Goal: Communication & Community: Answer question/provide support

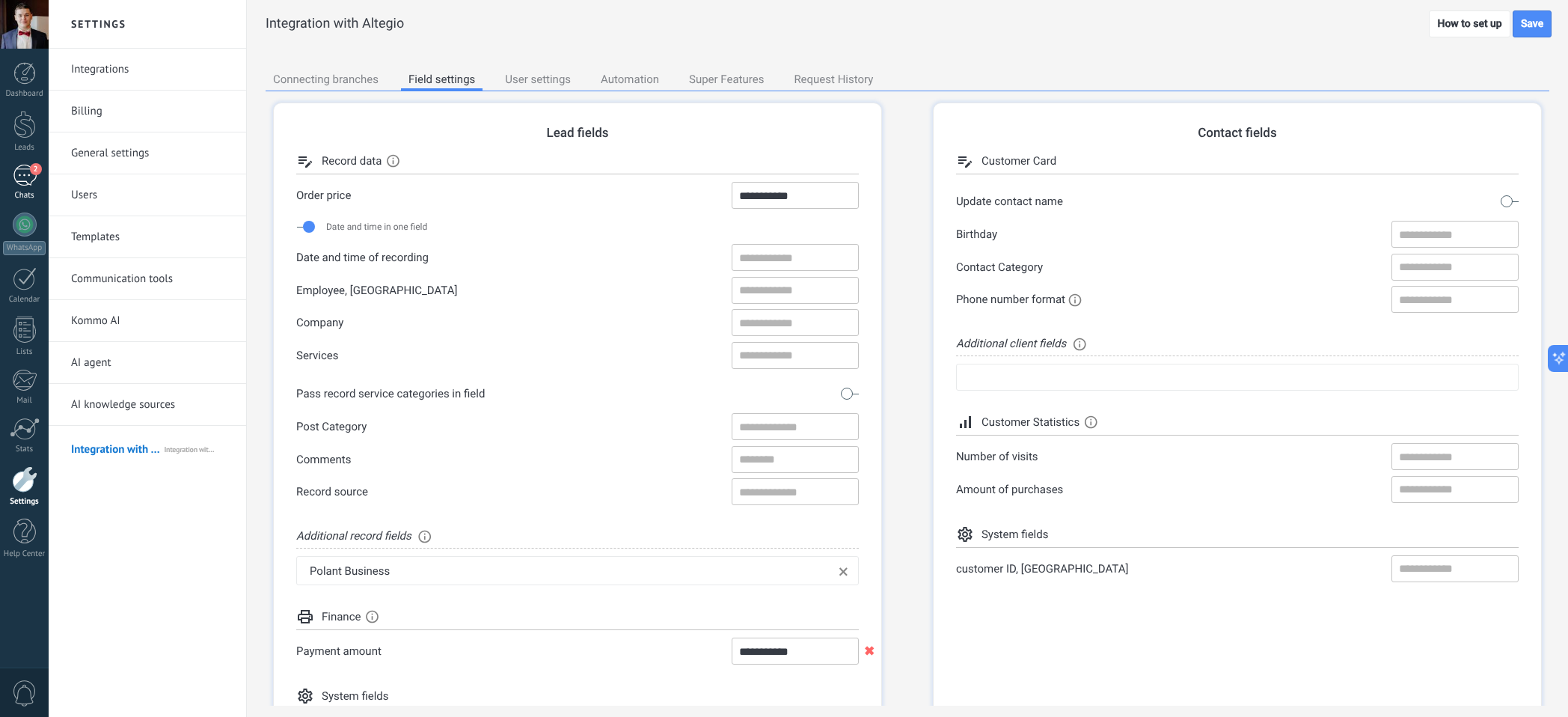
click at [21, 186] on link "2 Chats" at bounding box center [24, 183] width 49 height 36
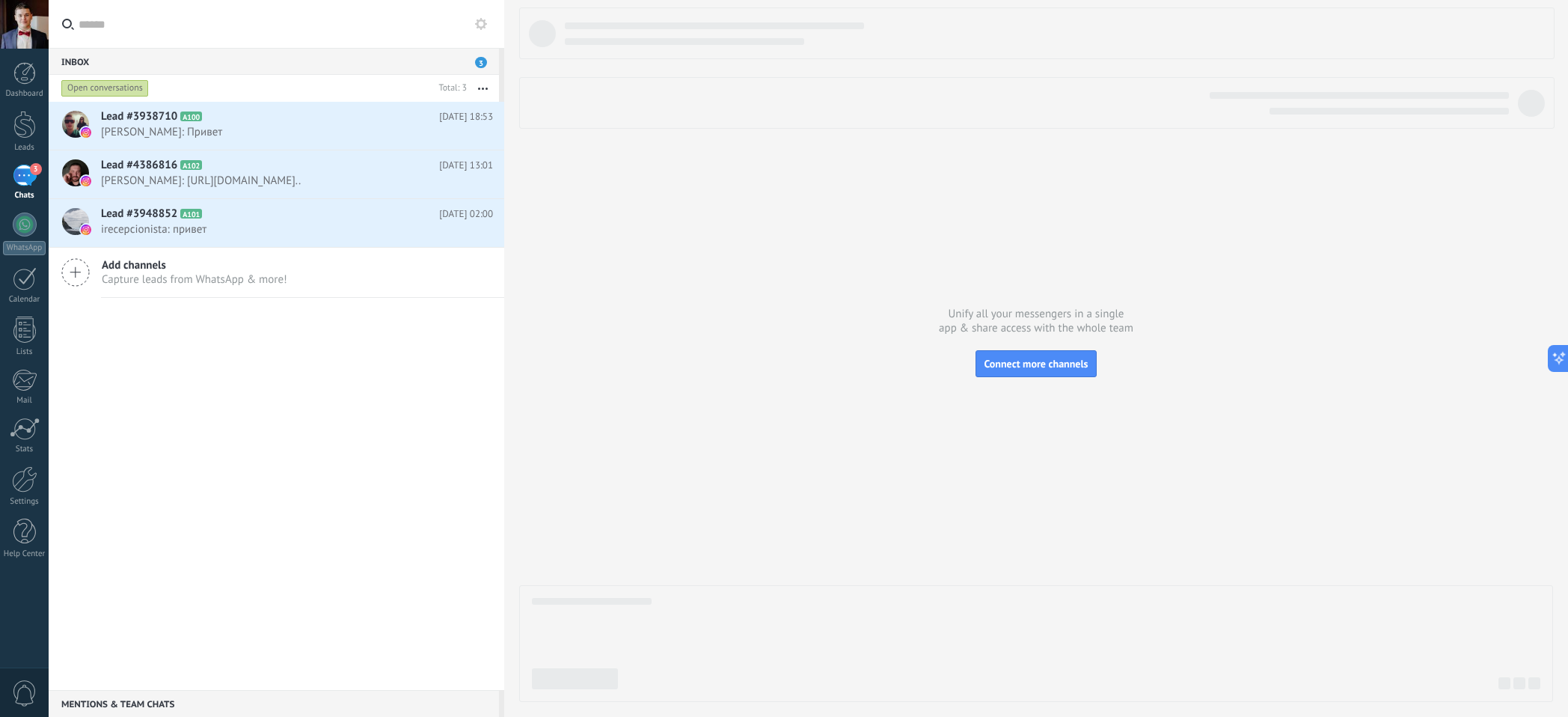
click at [348, 422] on div "Lead #3938710 A100 [DATE] 18:53 [PERSON_NAME]: Привет Lead #4386816 A102" at bounding box center [276, 396] width 456 height 588
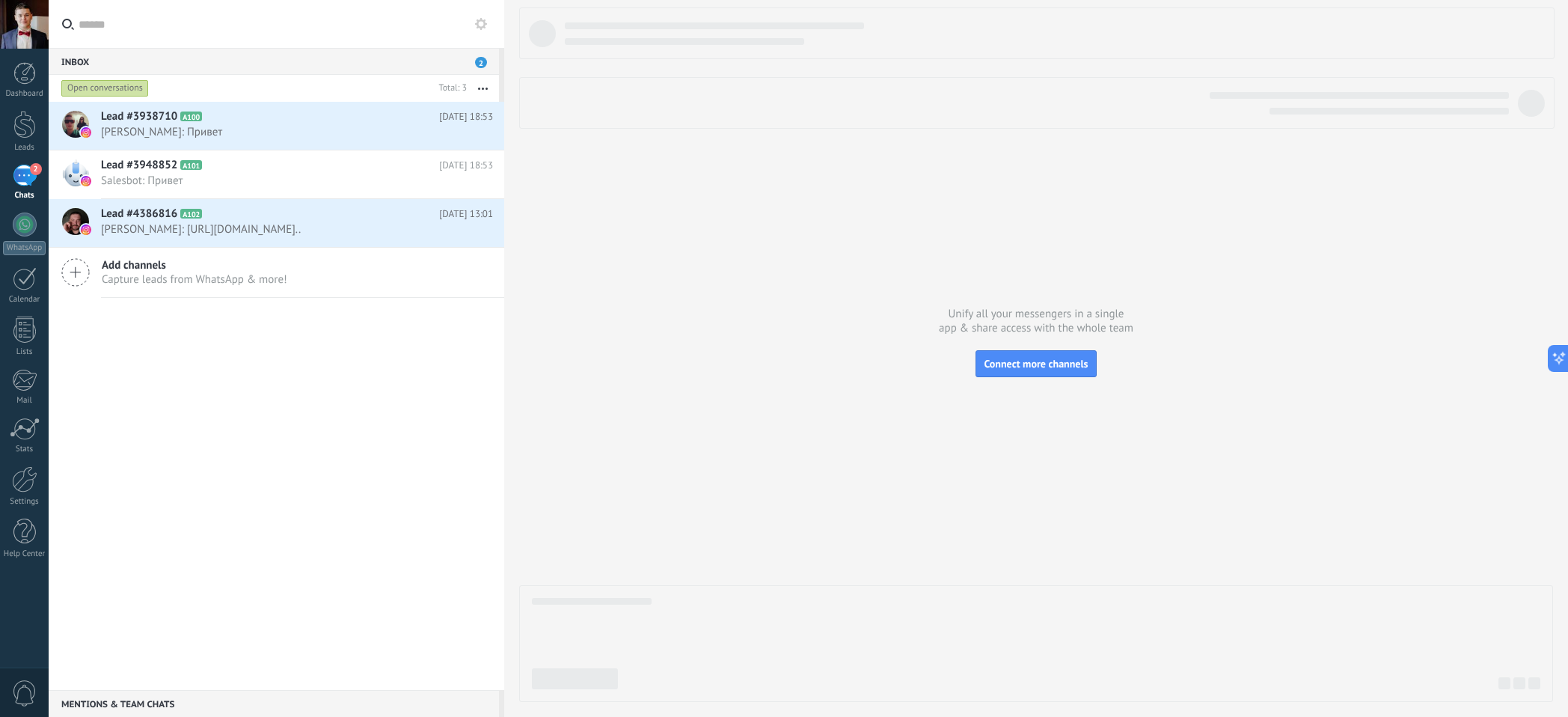
click at [344, 510] on div "Lead #3938710 A100 [DATE] 18:53 [PERSON_NAME]: Привет Lead #3948852 A101" at bounding box center [276, 396] width 456 height 588
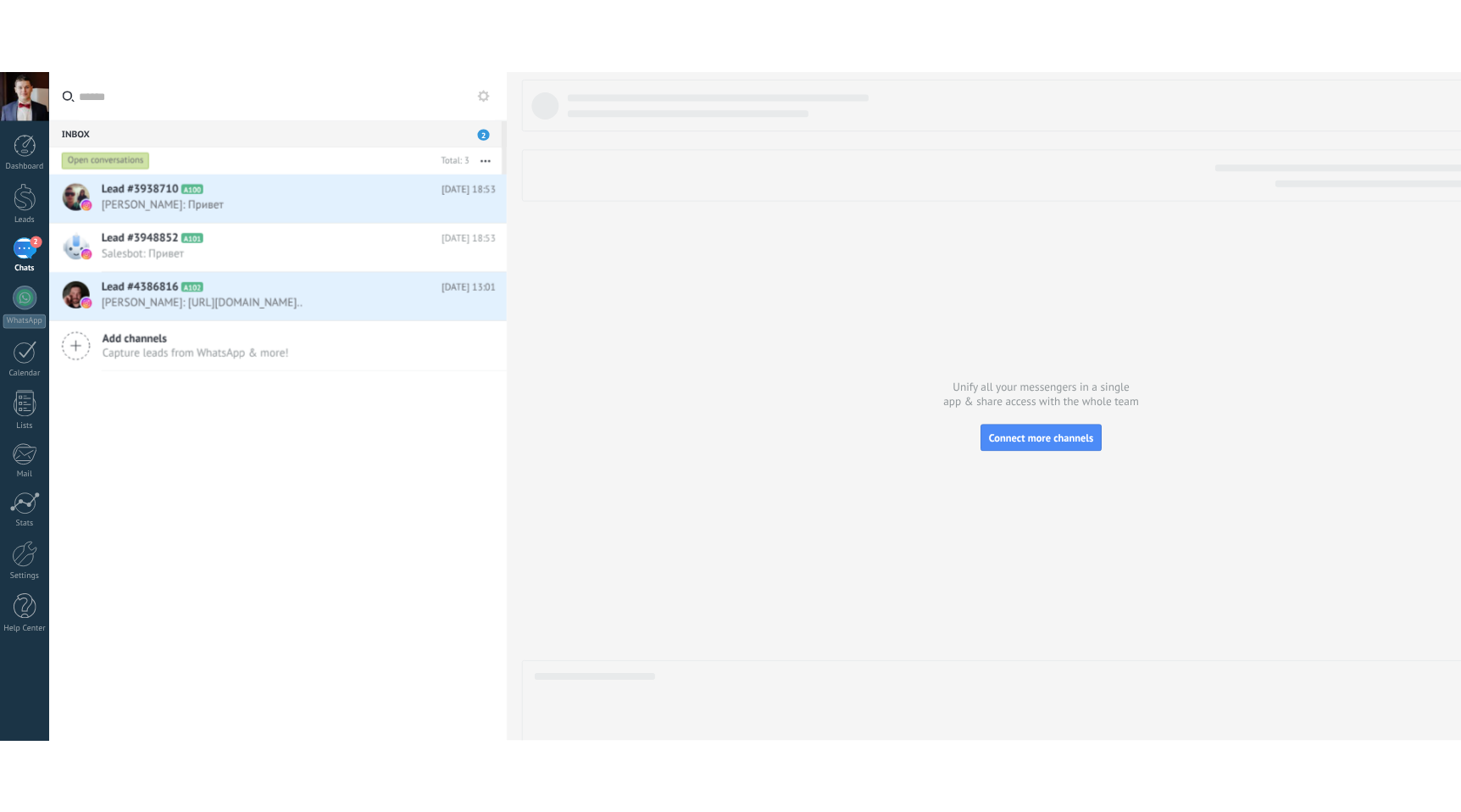
scroll to position [16, 0]
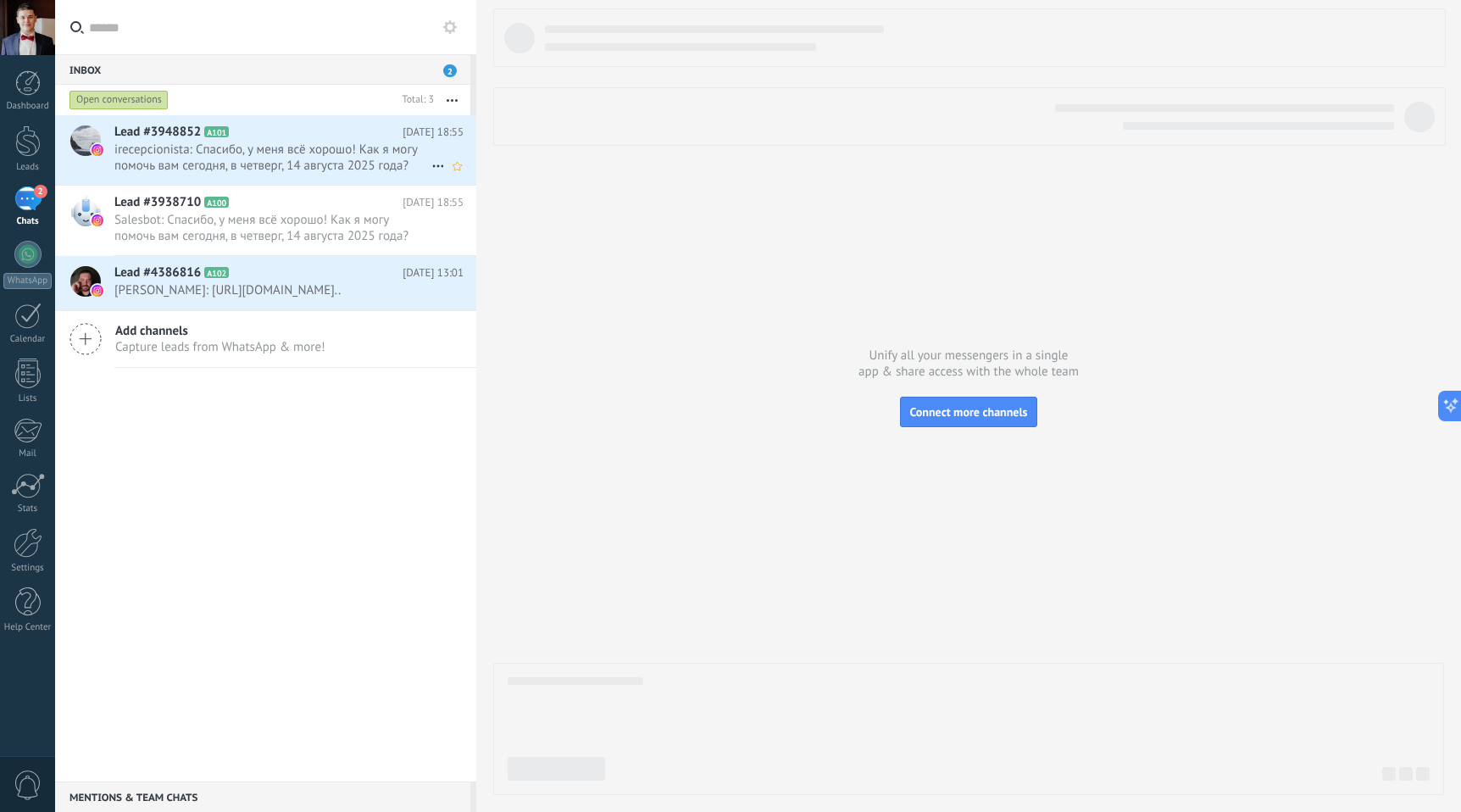
click at [326, 164] on span "irecepcionista: Спасибо, у меня всё хорошо! Как я могу помочь вам сегодня, в че…" at bounding box center [274, 158] width 317 height 32
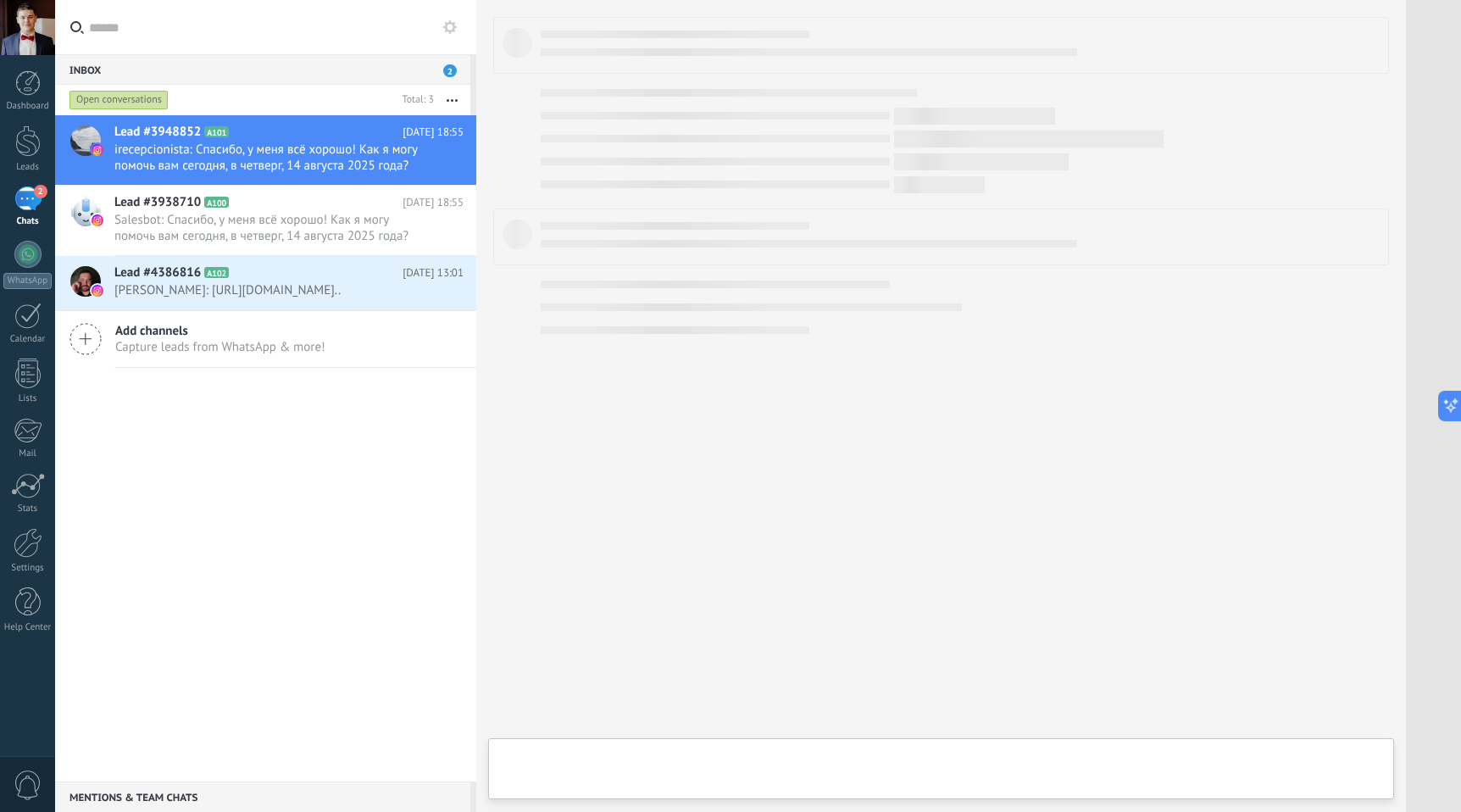
type textarea "**********"
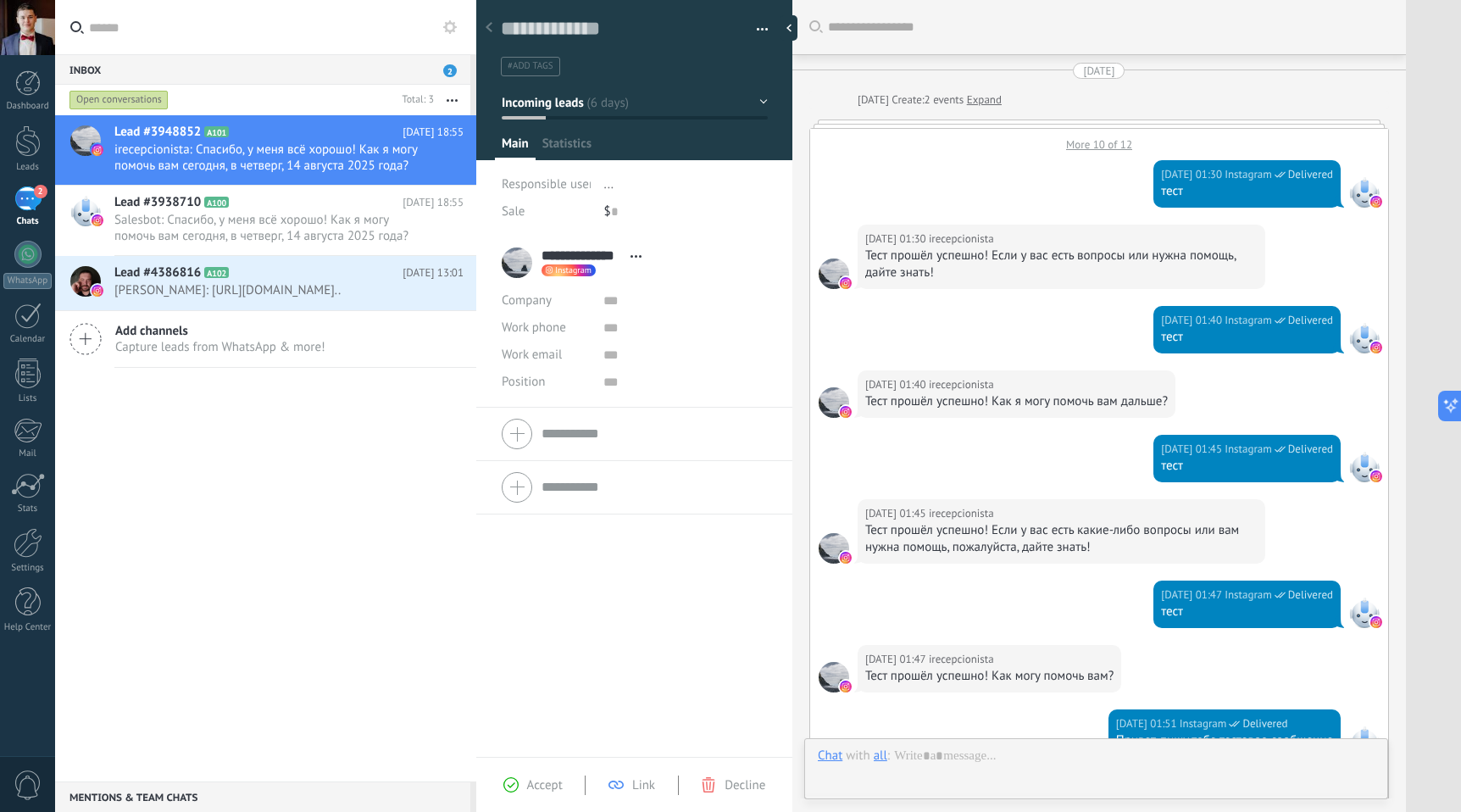
scroll to position [785, 0]
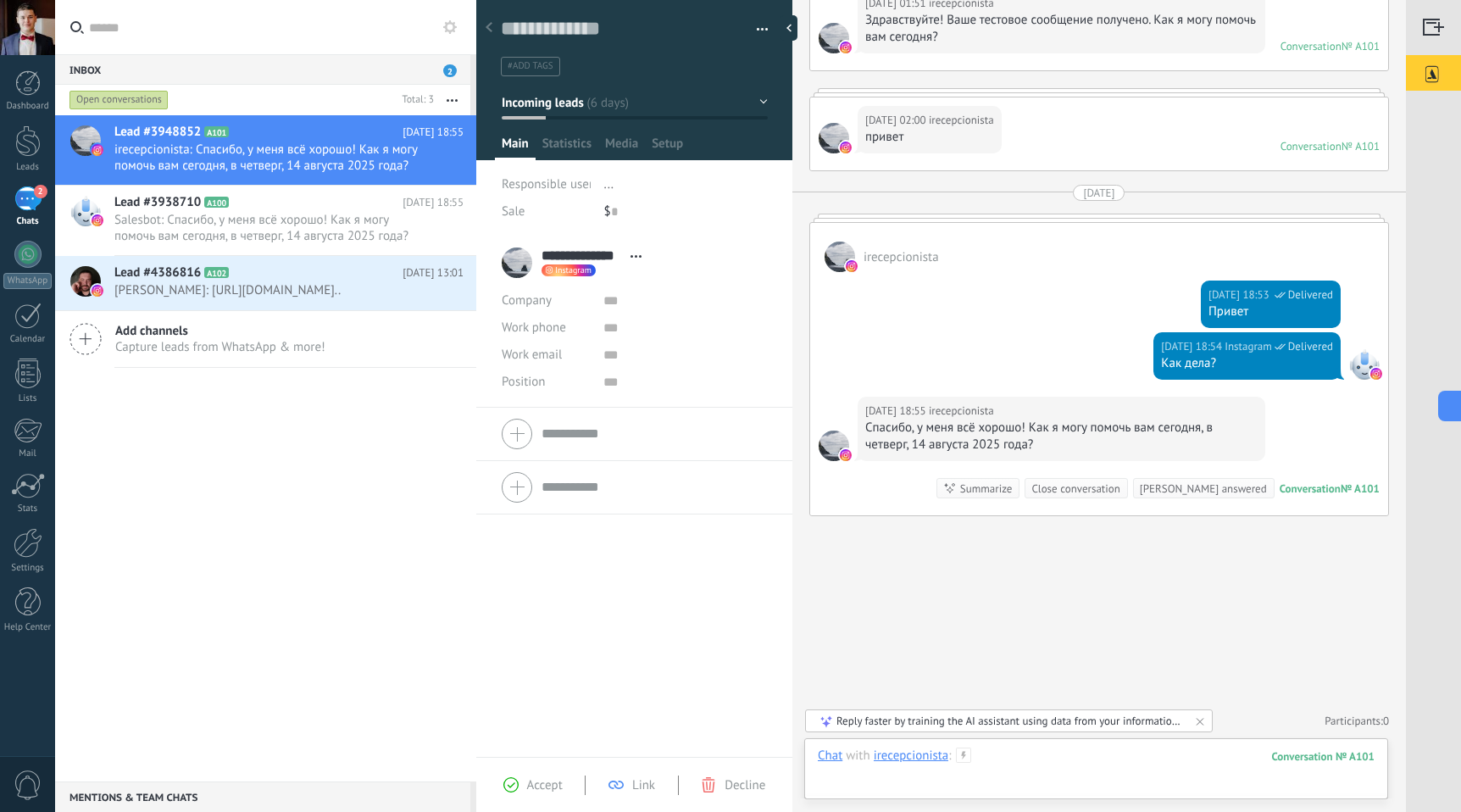
click at [1067, 755] on div at bounding box center [1096, 773] width 556 height 50
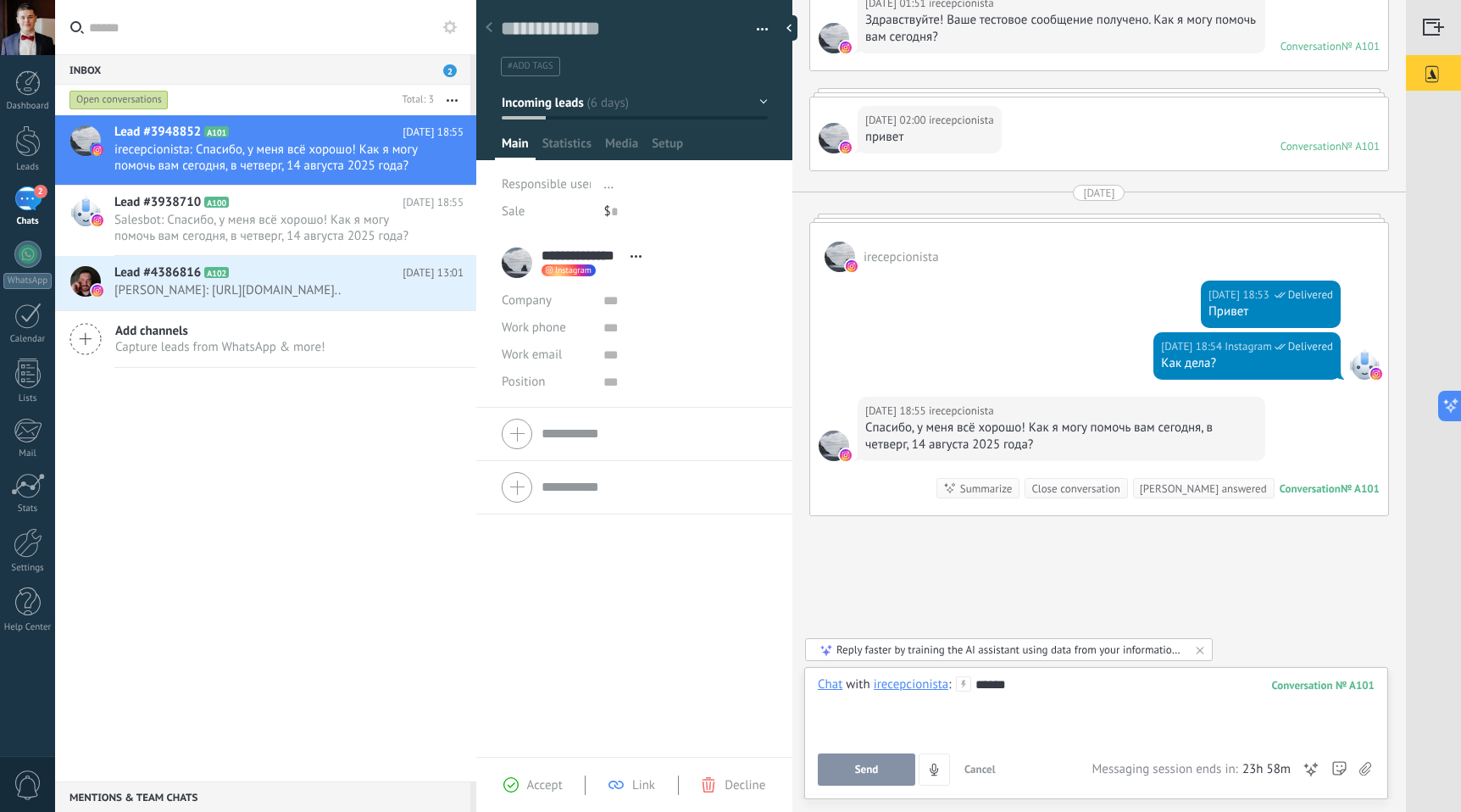
click at [887, 770] on button "Send" at bounding box center [866, 769] width 97 height 32
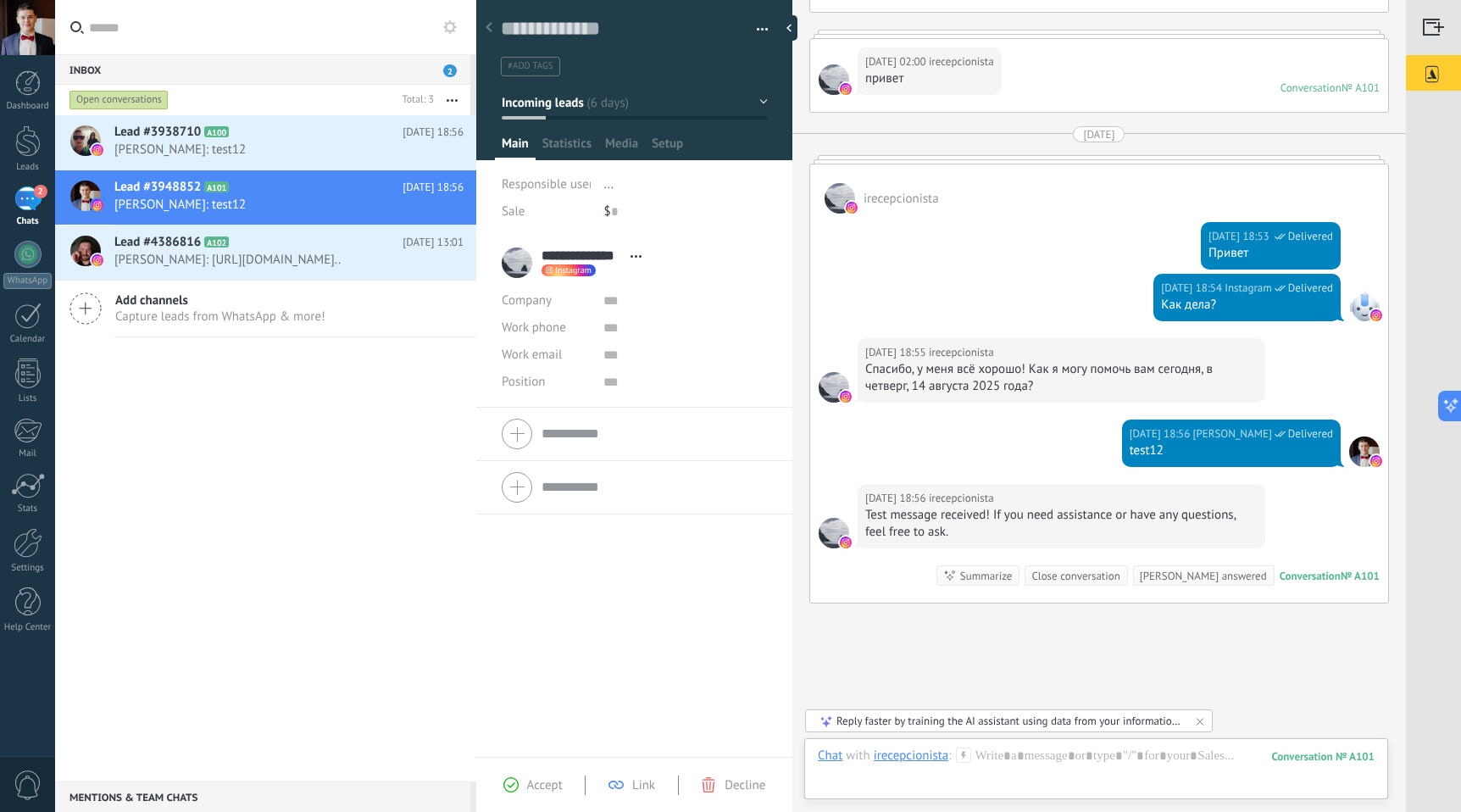
scroll to position [931, 0]
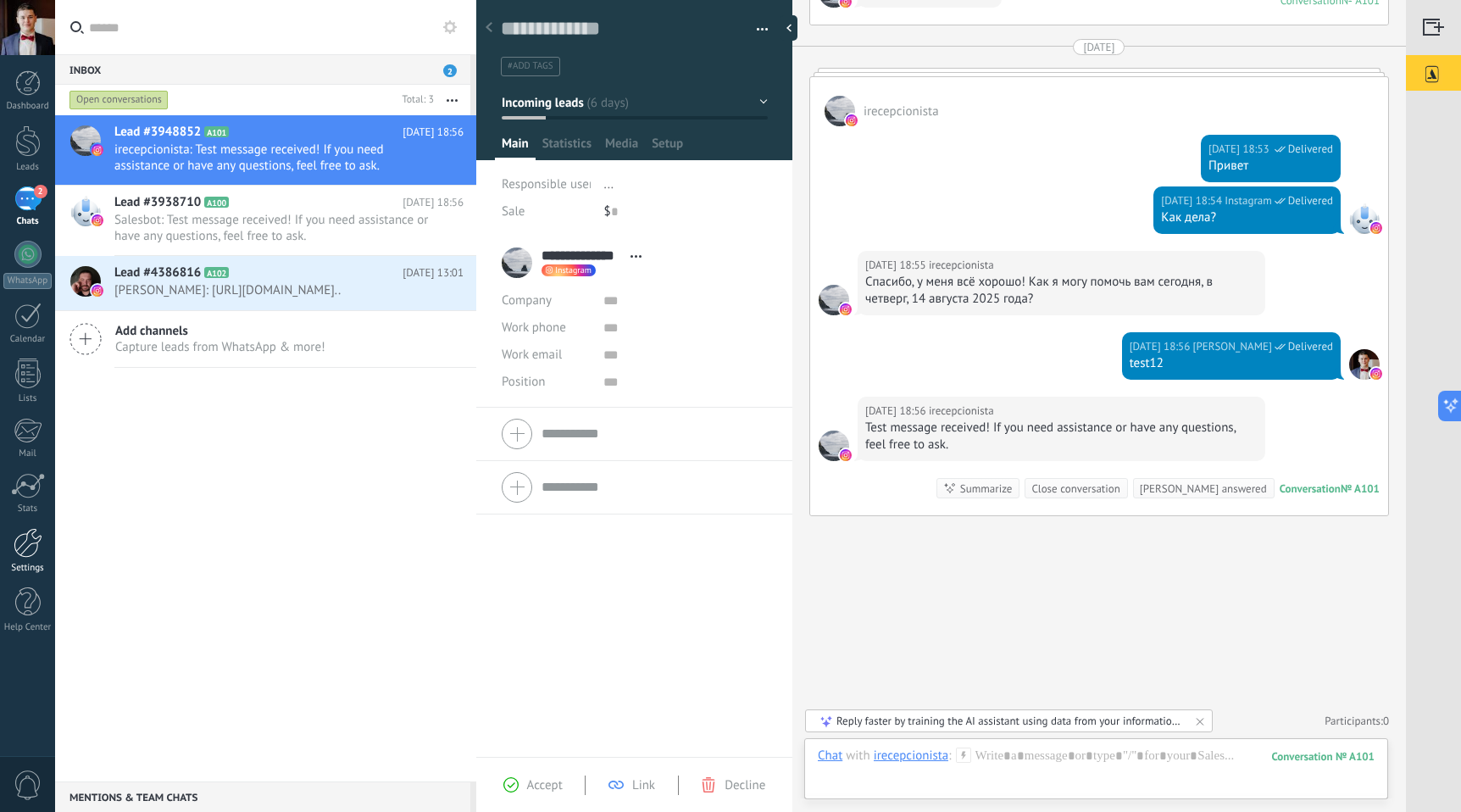
click at [15, 556] on div at bounding box center [28, 543] width 29 height 30
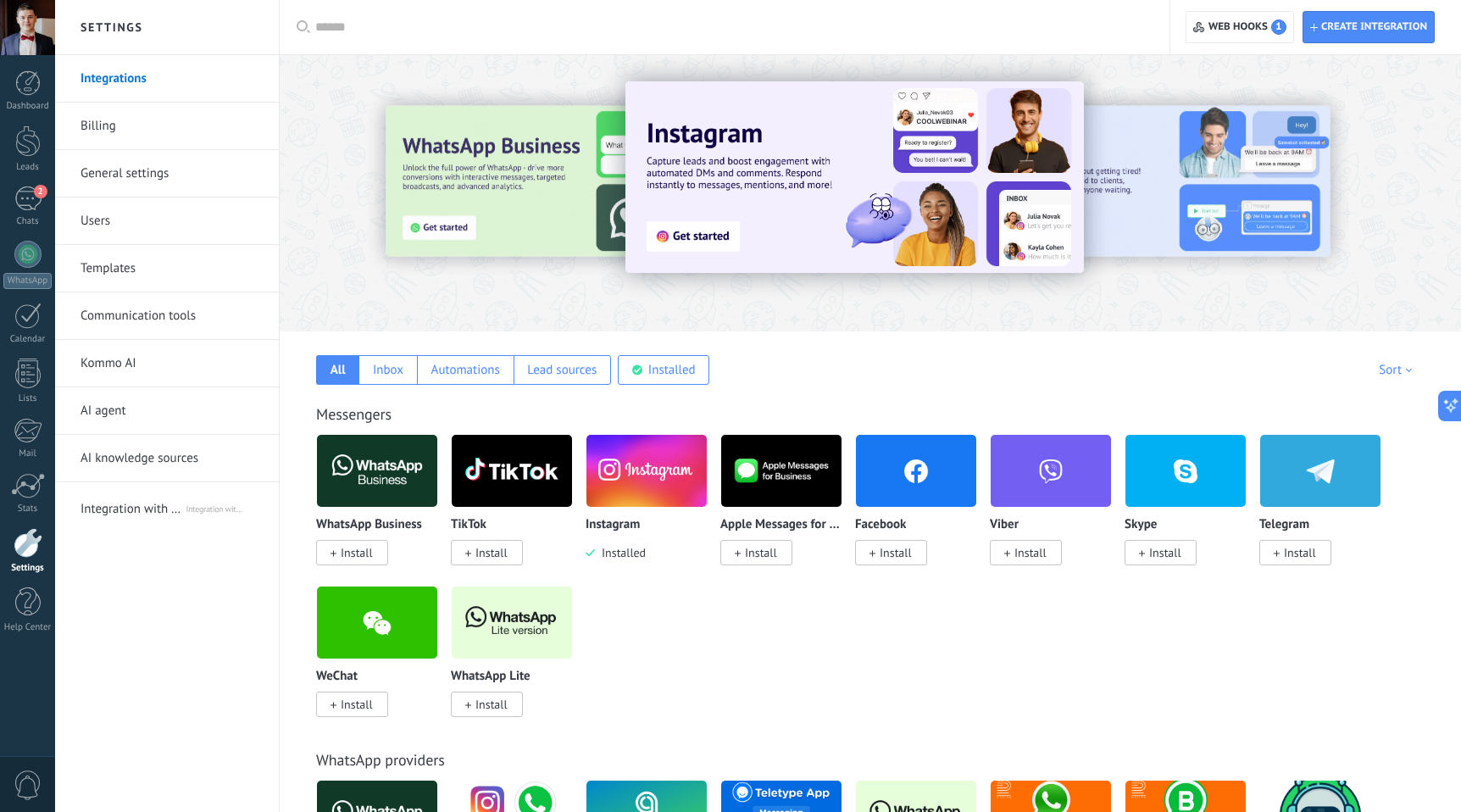
click at [642, 482] on img at bounding box center [646, 470] width 120 height 82
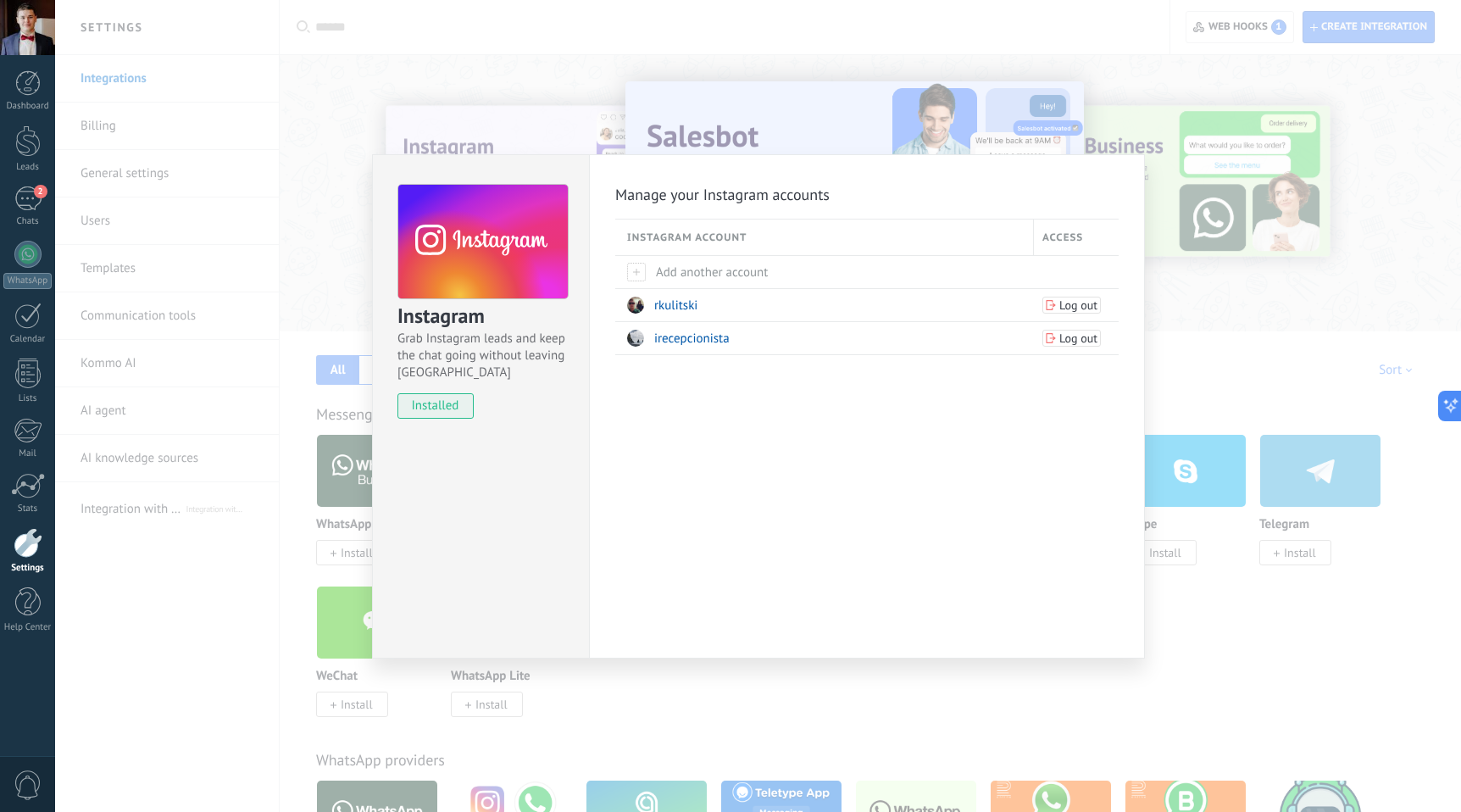
click at [1224, 386] on div "Instagram Grab Instagram leads and keep the chat going without leaving [PERSON_…" at bounding box center [758, 406] width 1406 height 812
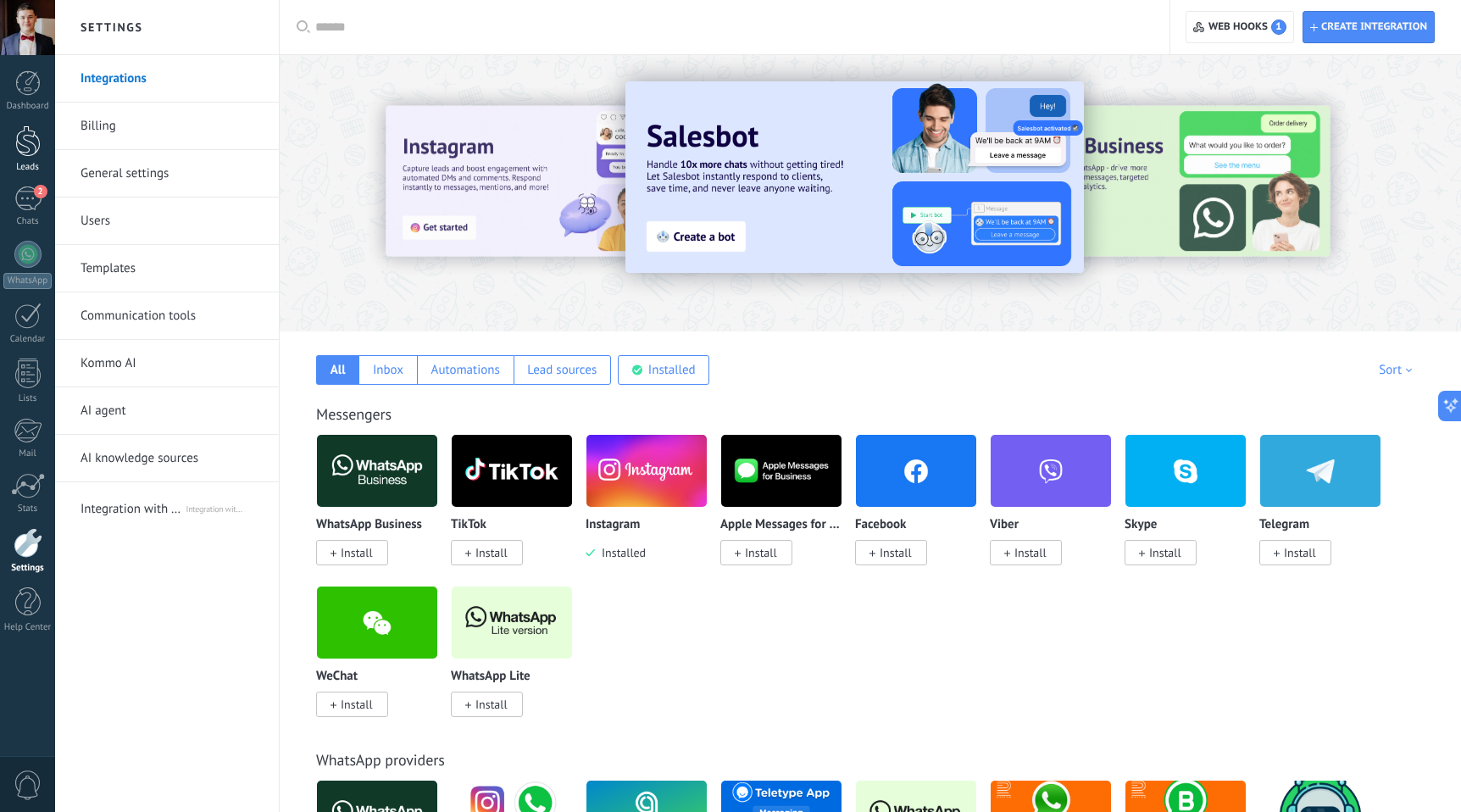
click at [32, 158] on link "Leads" at bounding box center [27, 148] width 55 height 48
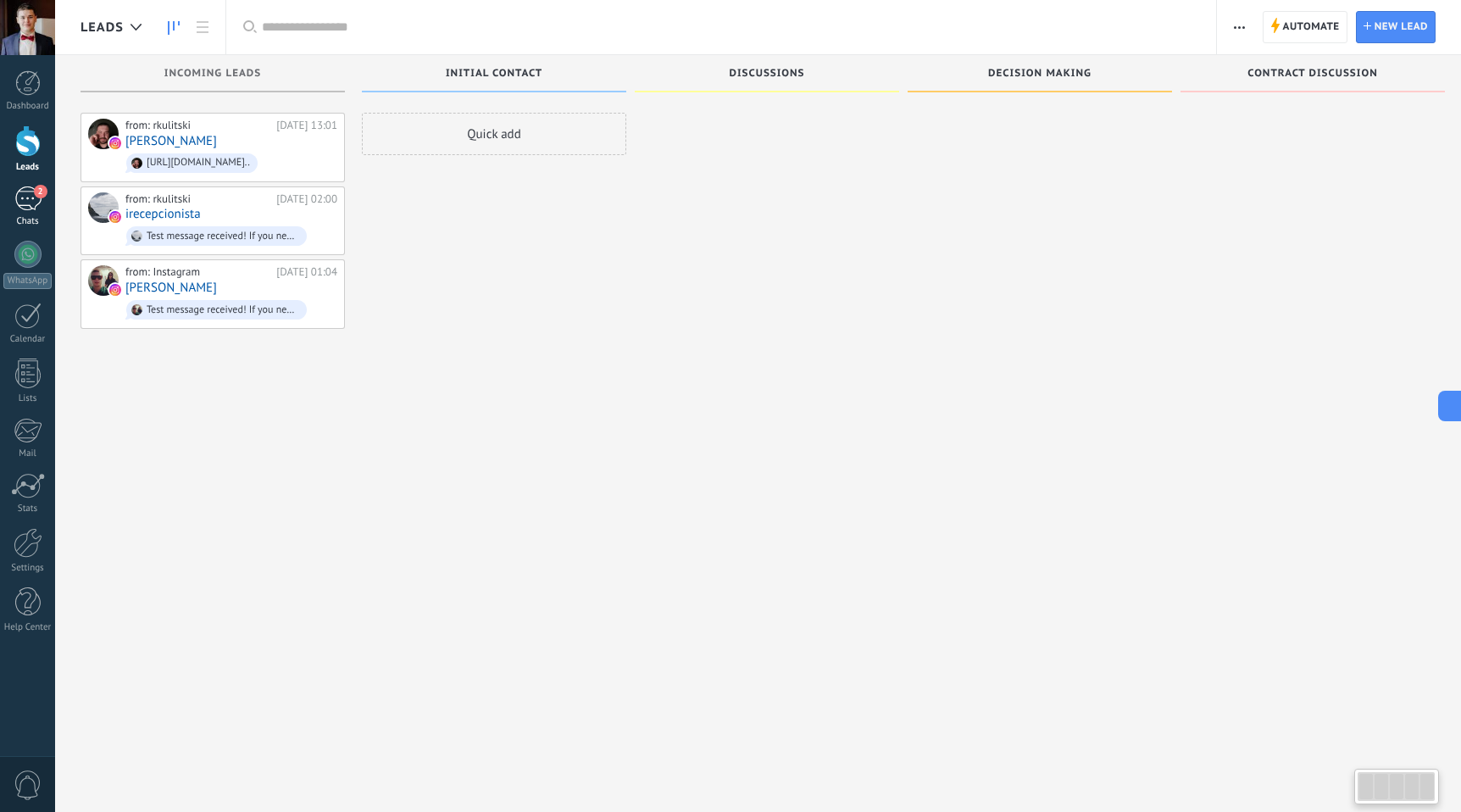
click at [27, 189] on div "2" at bounding box center [27, 199] width 27 height 24
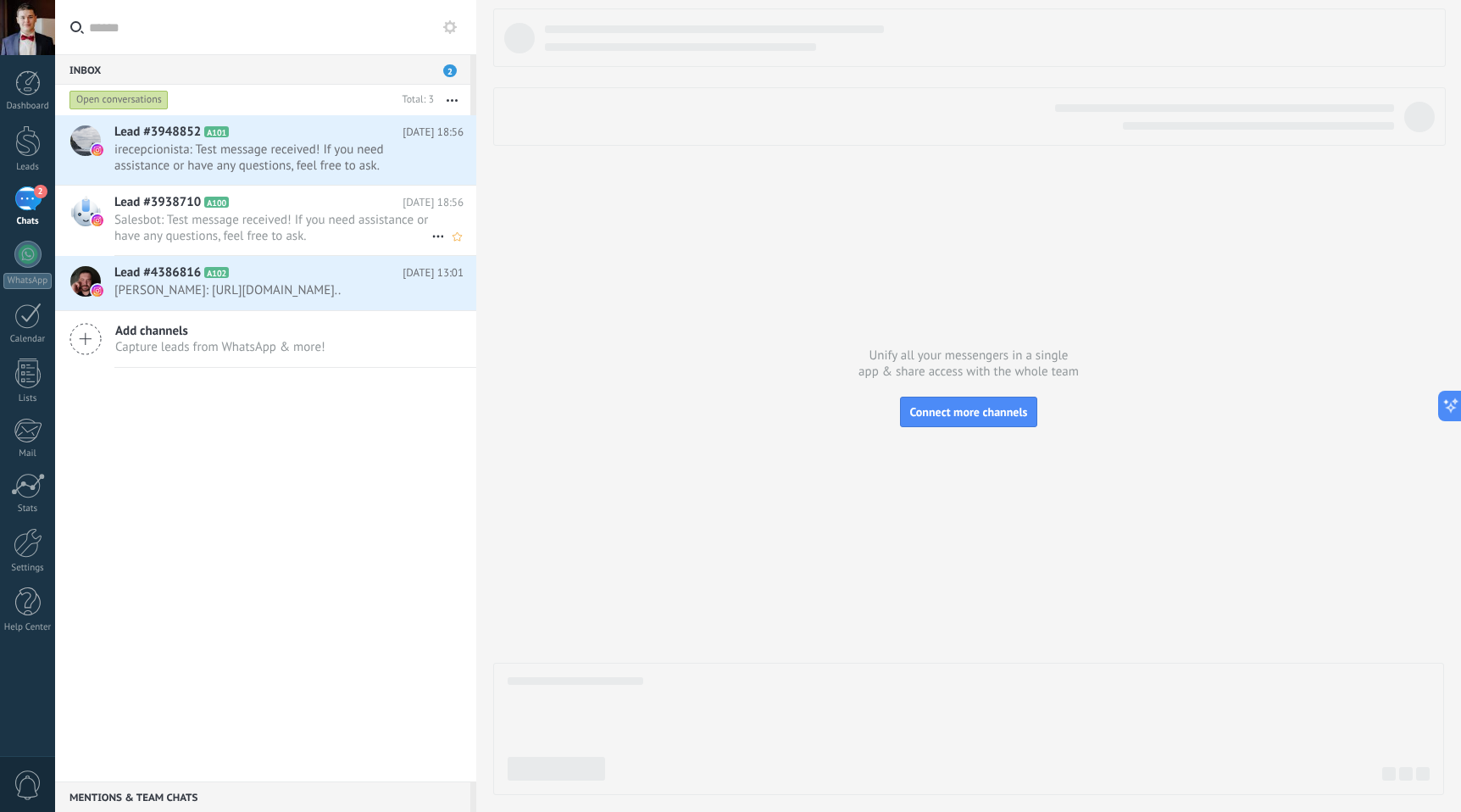
click at [366, 232] on span "Salesbot: Test message received! If you need assistance or have any questions, …" at bounding box center [274, 228] width 317 height 32
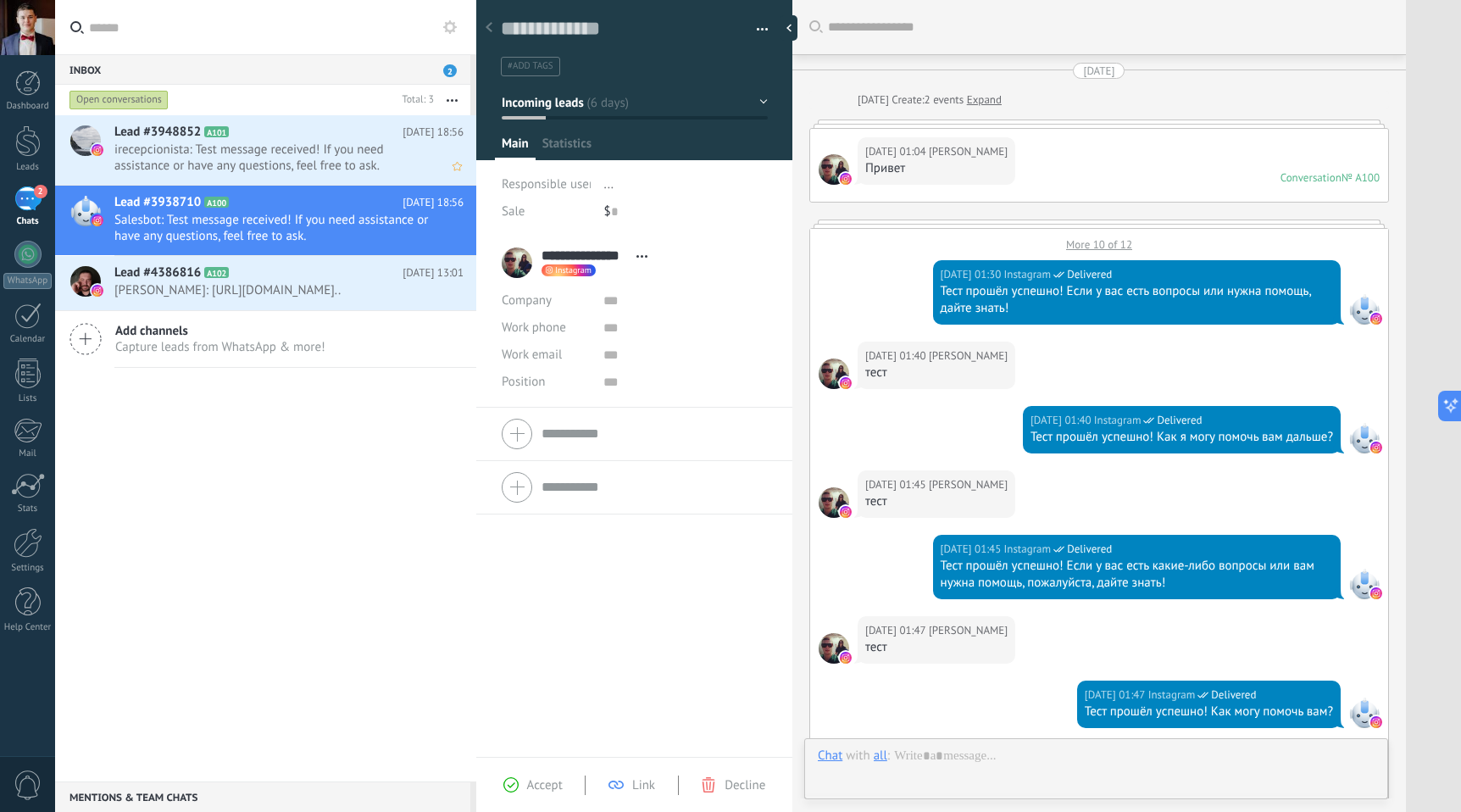
scroll to position [906, 0]
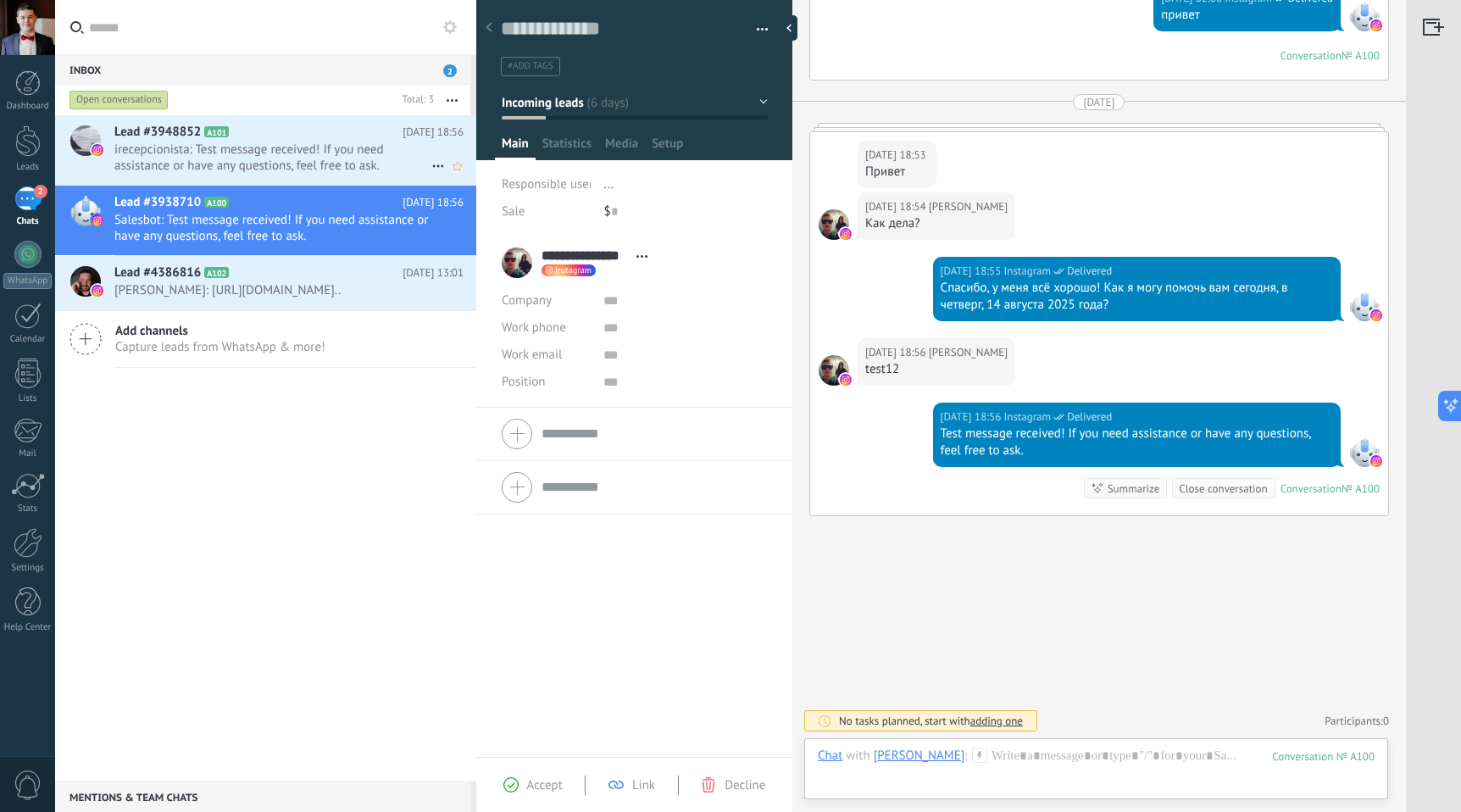
click at [334, 167] on span "irecepcionista: Test message received! If you need assistance or have any quest…" at bounding box center [274, 158] width 317 height 32
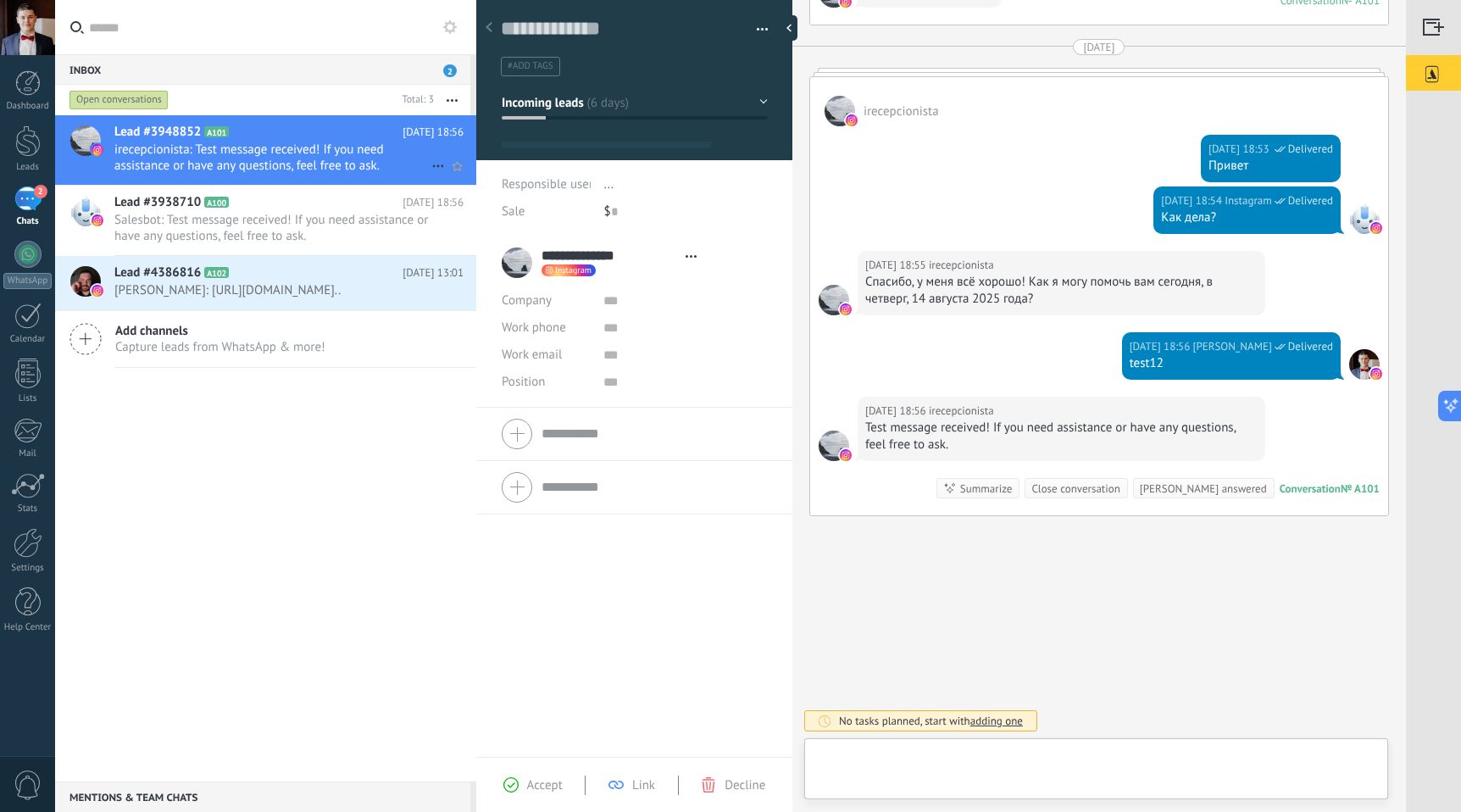
scroll to position [25, 0]
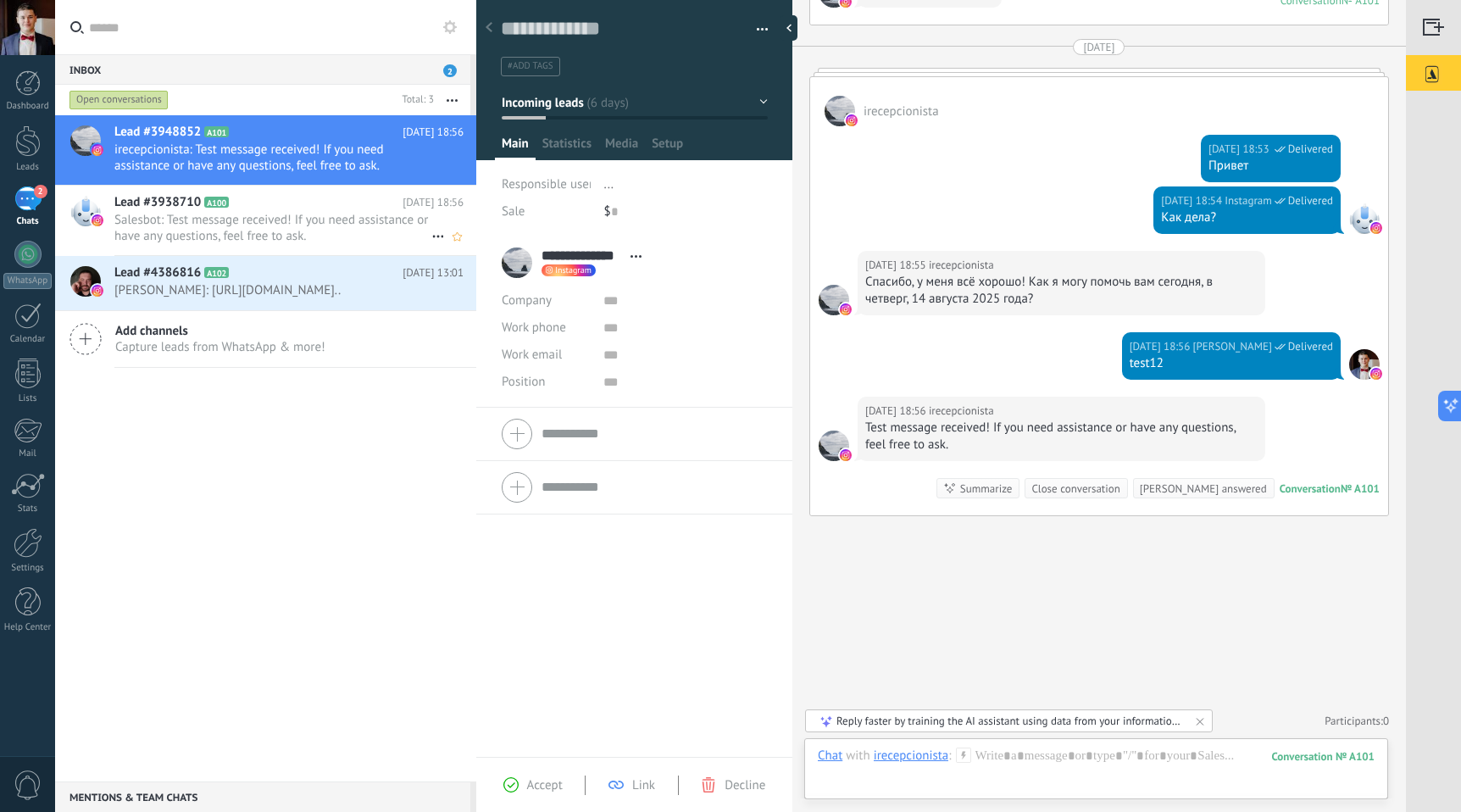
click at [271, 210] on h2 "Lead #3938710 A100" at bounding box center [259, 203] width 288 height 17
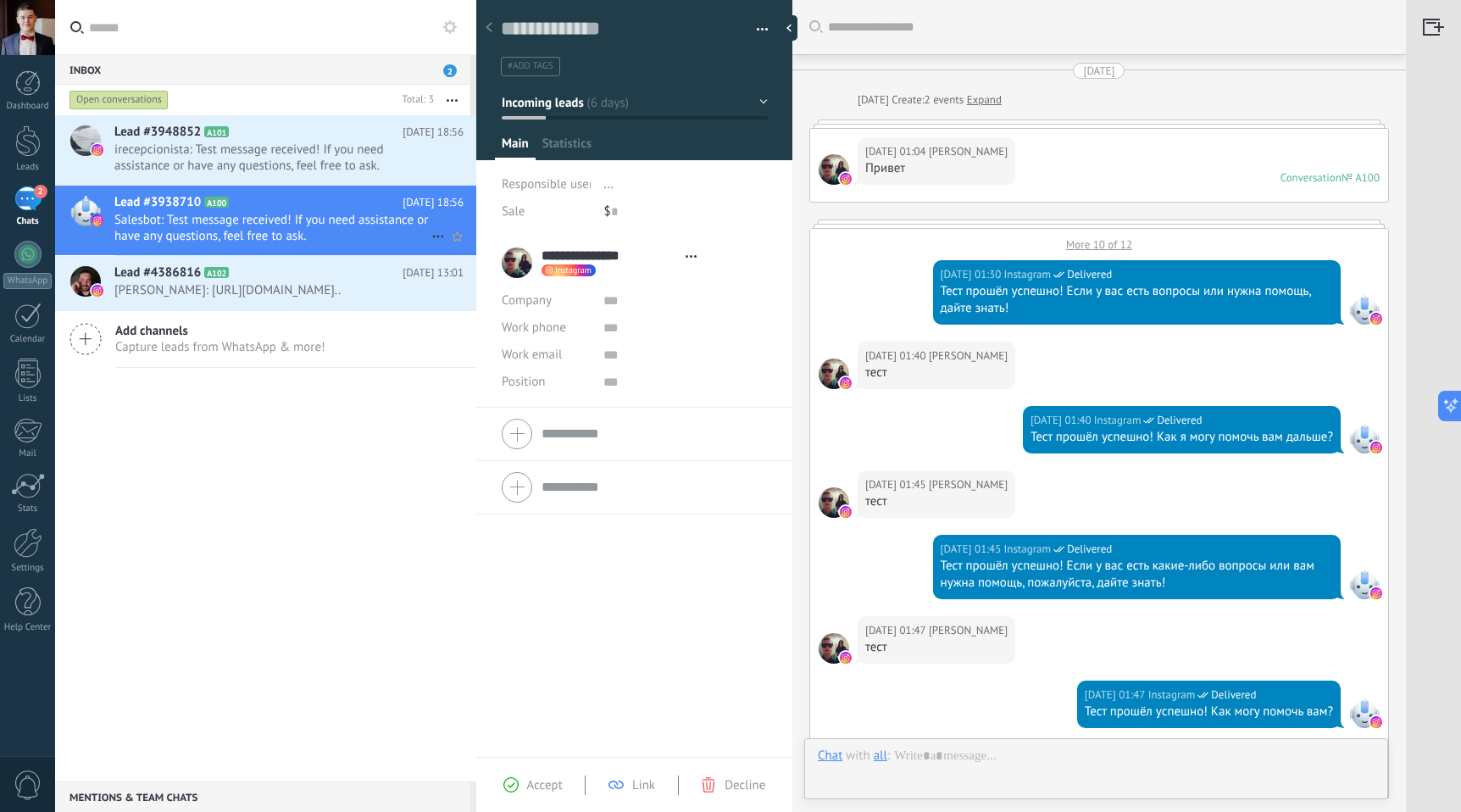
type textarea "**********"
